Goal: Information Seeking & Learning: Learn about a topic

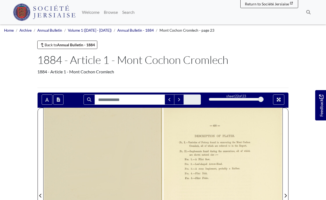
scroll to position [81, 0]
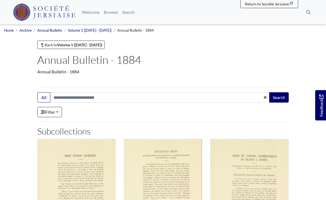
scroll to position [81, 0]
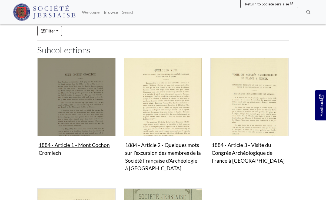
click at [82, 111] on img "Subcollection" at bounding box center [76, 97] width 78 height 78
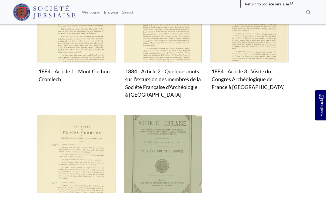
scroll to position [162, 0]
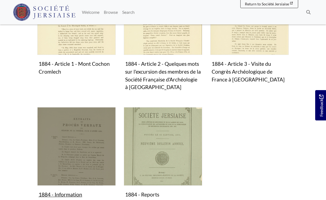
click at [92, 141] on img "Subcollection" at bounding box center [76, 146] width 78 height 78
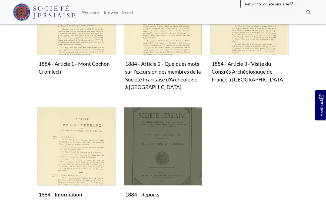
click at [165, 161] on img "Subcollection" at bounding box center [163, 146] width 78 height 78
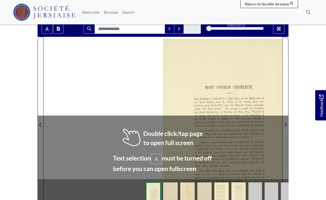
scroll to position [81, 0]
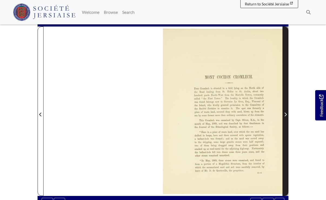
click at [286, 114] on icon "Next Page" at bounding box center [286, 115] width 2 height 4
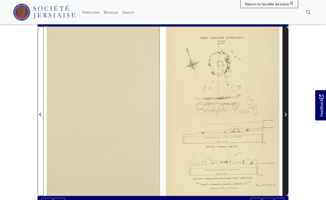
click at [285, 114] on icon "Next Page" at bounding box center [285, 114] width 3 height 4
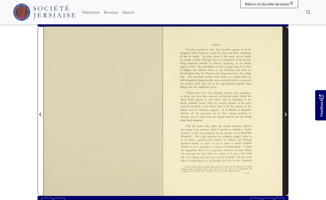
click at [287, 115] on span "Next Page" at bounding box center [285, 114] width 5 height 6
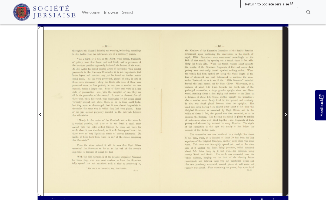
click at [287, 115] on span "Next Page" at bounding box center [285, 114] width 5 height 6
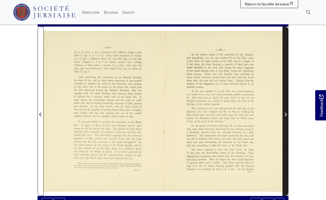
click at [287, 115] on span "Next Page" at bounding box center [285, 114] width 5 height 6
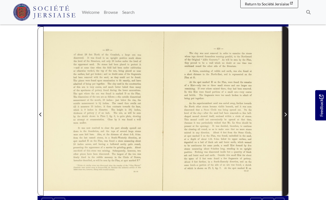
click at [287, 115] on span "Next Page" at bounding box center [285, 114] width 5 height 6
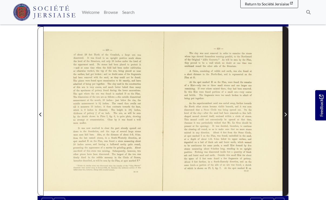
click at [287, 115] on span "Next Page" at bounding box center [285, 114] width 5 height 6
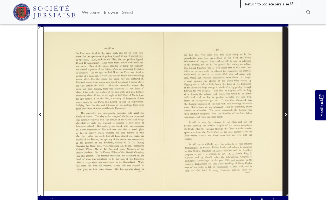
click at [286, 114] on icon "Next Page" at bounding box center [285, 114] width 3 height 4
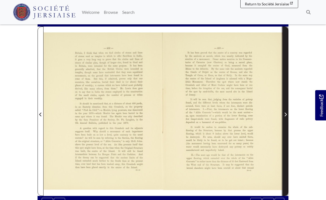
click at [286, 114] on icon "Next Page" at bounding box center [285, 114] width 3 height 4
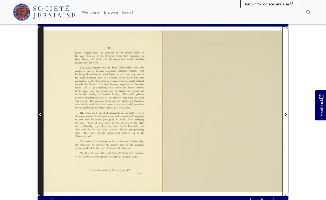
click at [41, 112] on icon "Previous Page" at bounding box center [40, 114] width 3 height 4
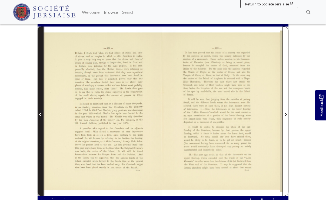
click at [41, 112] on icon "Previous Page" at bounding box center [40, 114] width 3 height 4
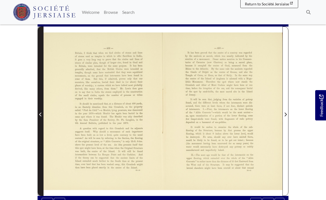
click at [41, 113] on icon "Previous Page" at bounding box center [40, 114] width 3 height 4
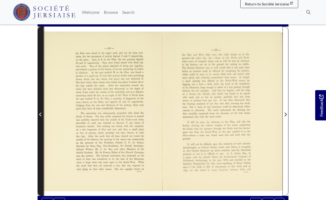
click at [40, 113] on icon "Previous Page" at bounding box center [40, 114] width 3 height 4
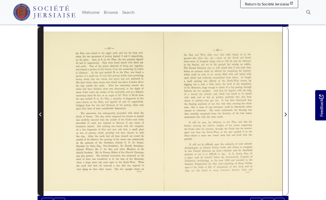
click at [40, 113] on icon "Previous Page" at bounding box center [40, 114] width 3 height 4
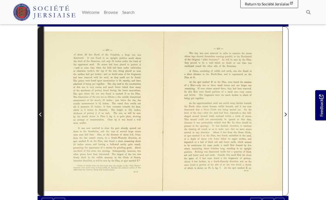
click at [40, 113] on icon "Previous Page" at bounding box center [40, 114] width 3 height 4
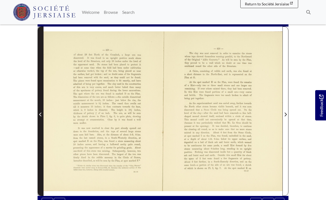
click at [40, 113] on icon "Previous Page" at bounding box center [40, 114] width 3 height 4
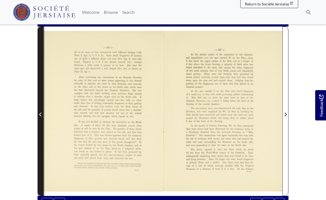
click at [40, 113] on icon "Previous Page" at bounding box center [40, 114] width 3 height 4
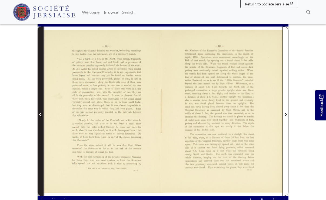
click at [40, 113] on icon "Previous Page" at bounding box center [40, 114] width 3 height 4
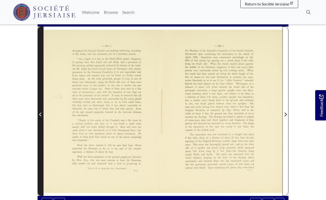
click at [40, 113] on icon "Previous Page" at bounding box center [40, 114] width 3 height 4
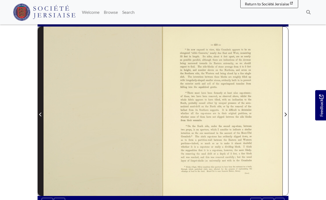
click at [40, 113] on icon "Previous Page" at bounding box center [40, 114] width 3 height 4
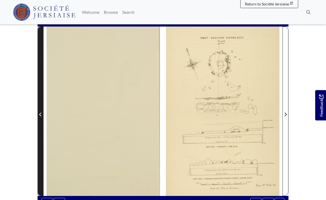
click at [40, 113] on icon "Previous Page" at bounding box center [40, 114] width 3 height 4
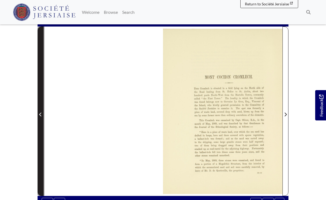
click at [40, 113] on icon "Previous Page" at bounding box center [40, 114] width 3 height 4
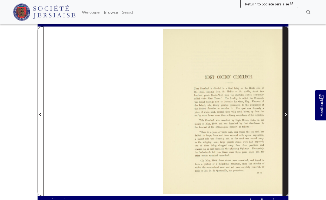
click at [287, 115] on span "Next Page" at bounding box center [285, 114] width 5 height 6
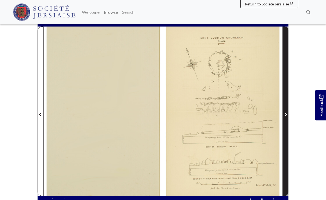
click at [287, 115] on span "Next Page" at bounding box center [285, 114] width 5 height 6
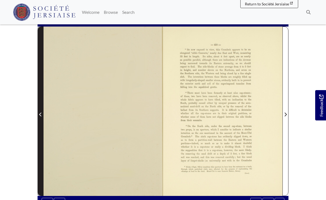
click at [42, 113] on icon "Previous Page" at bounding box center [40, 114] width 3 height 4
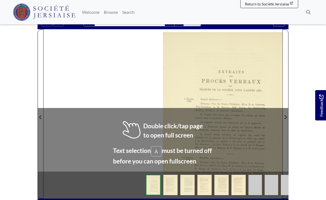
scroll to position [81, 0]
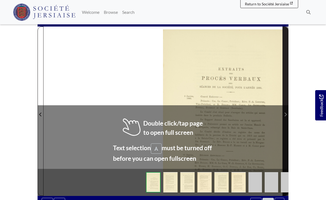
click at [285, 113] on icon "Next Page" at bounding box center [286, 115] width 2 height 4
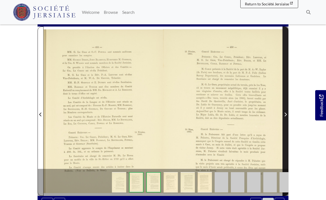
click at [285, 113] on icon "Next Page" at bounding box center [286, 115] width 2 height 4
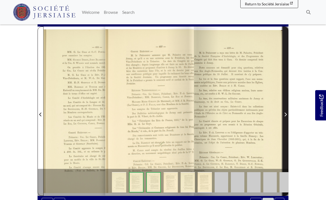
click at [285, 113] on icon "Next Page" at bounding box center [286, 115] width 2 height 4
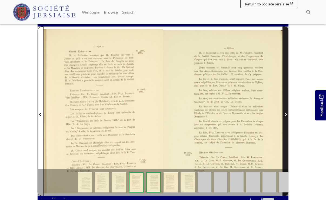
click at [285, 113] on icon "Next Page" at bounding box center [286, 115] width 2 height 4
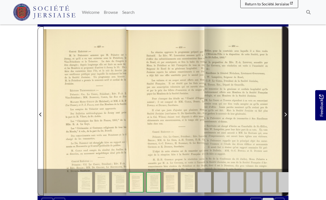
click at [285, 113] on icon "Next Page" at bounding box center [286, 115] width 2 height 4
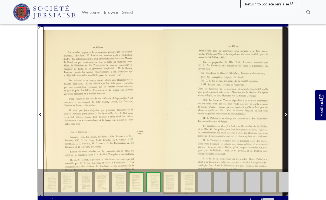
click at [285, 113] on icon "Next Page" at bounding box center [286, 115] width 2 height 4
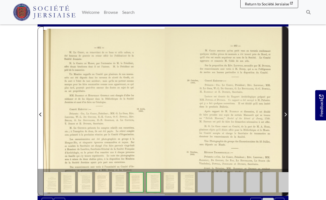
click at [286, 113] on icon "Next Page" at bounding box center [286, 115] width 2 height 4
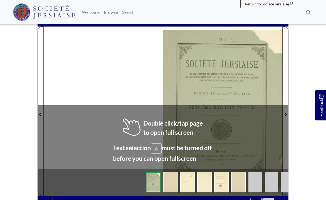
scroll to position [208, 0]
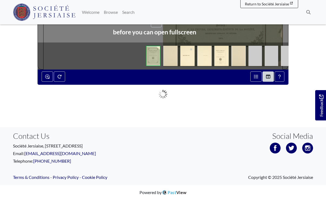
click at [236, 58] on img at bounding box center [239, 56] width 14 height 20
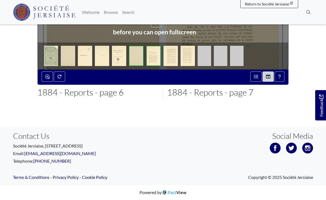
click at [193, 56] on img at bounding box center [188, 56] width 14 height 20
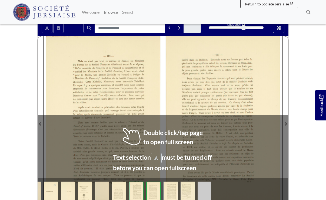
scroll to position [45, 0]
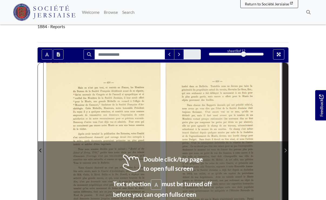
click at [287, 150] on icon "Next Page" at bounding box center [286, 151] width 2 height 4
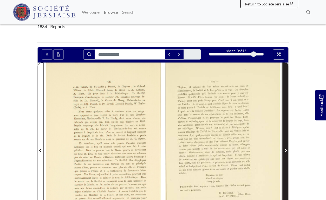
click at [286, 150] on icon "Next Page" at bounding box center [285, 150] width 3 height 4
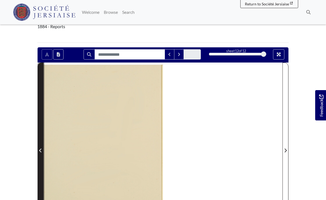
click at [39, 150] on span "Previous Page" at bounding box center [40, 150] width 5 height 6
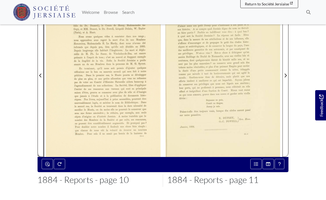
scroll to position [126, 0]
